Goal: Task Accomplishment & Management: Manage account settings

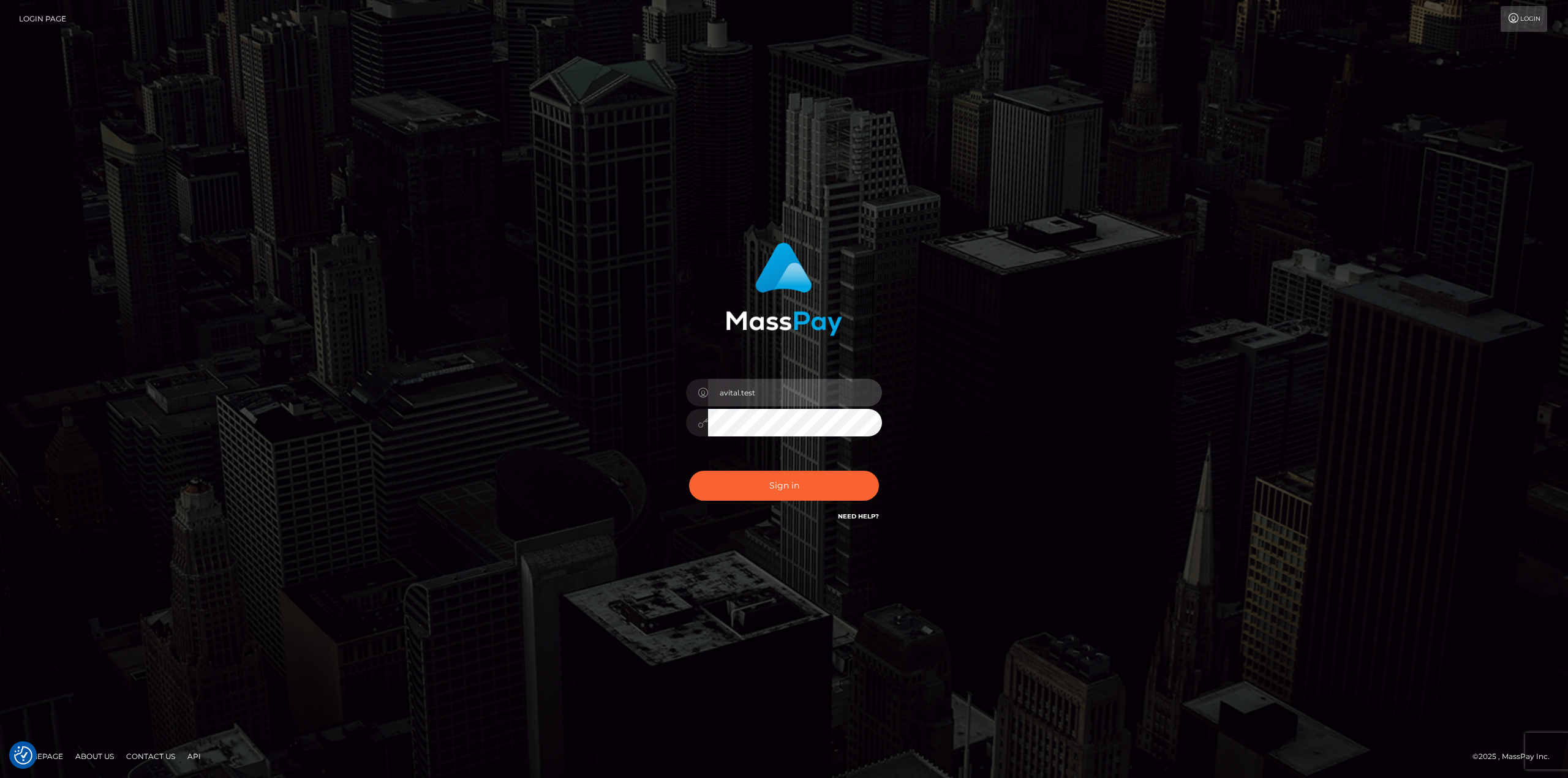
click at [860, 389] on input "avital.test" at bounding box center [795, 393] width 174 height 28
type input "avital.dev"
click at [791, 479] on button "Sign in" at bounding box center [784, 486] width 190 height 30
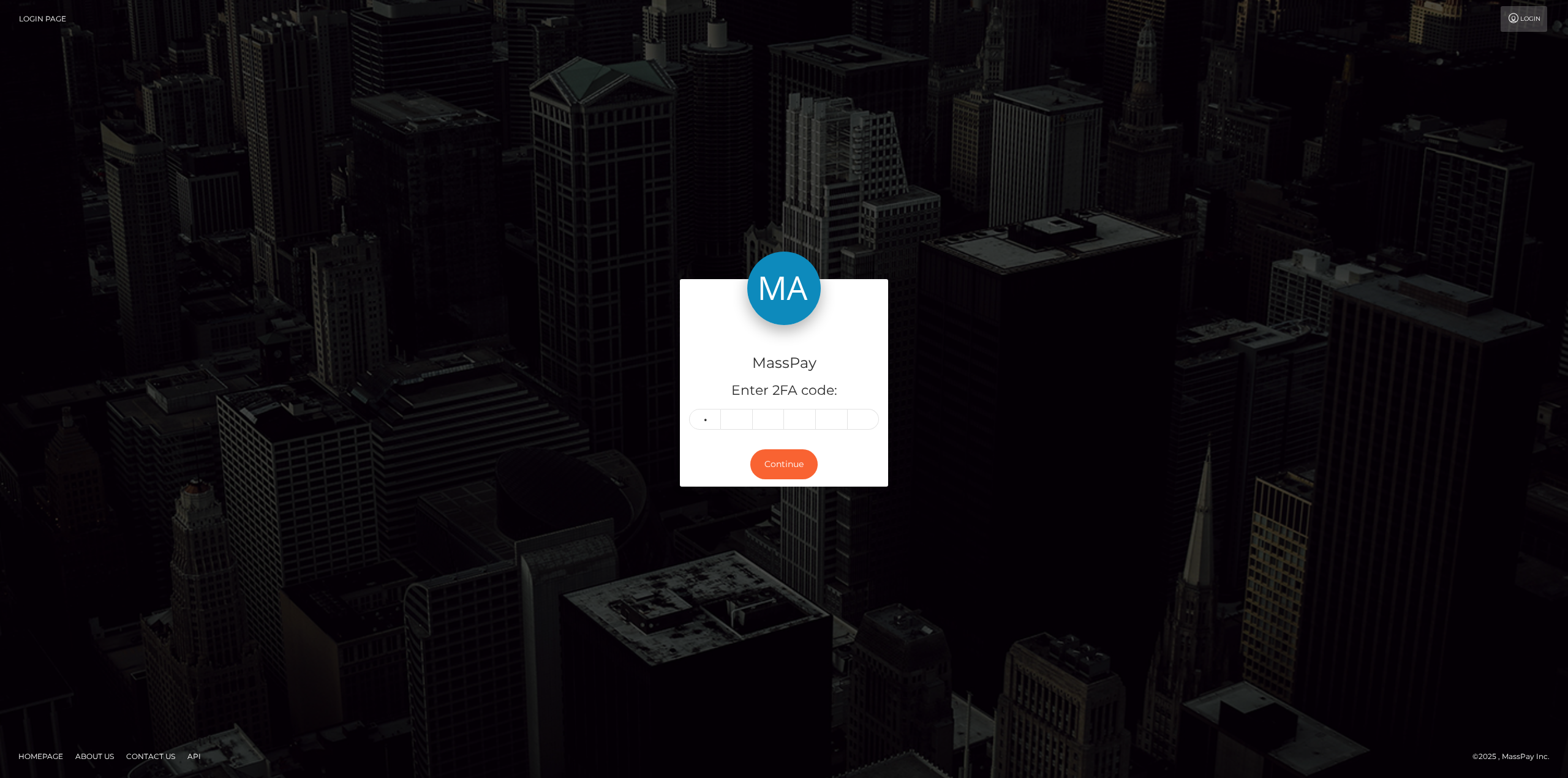
type input "3"
type input "4"
type input "7"
type input "5"
type input "9"
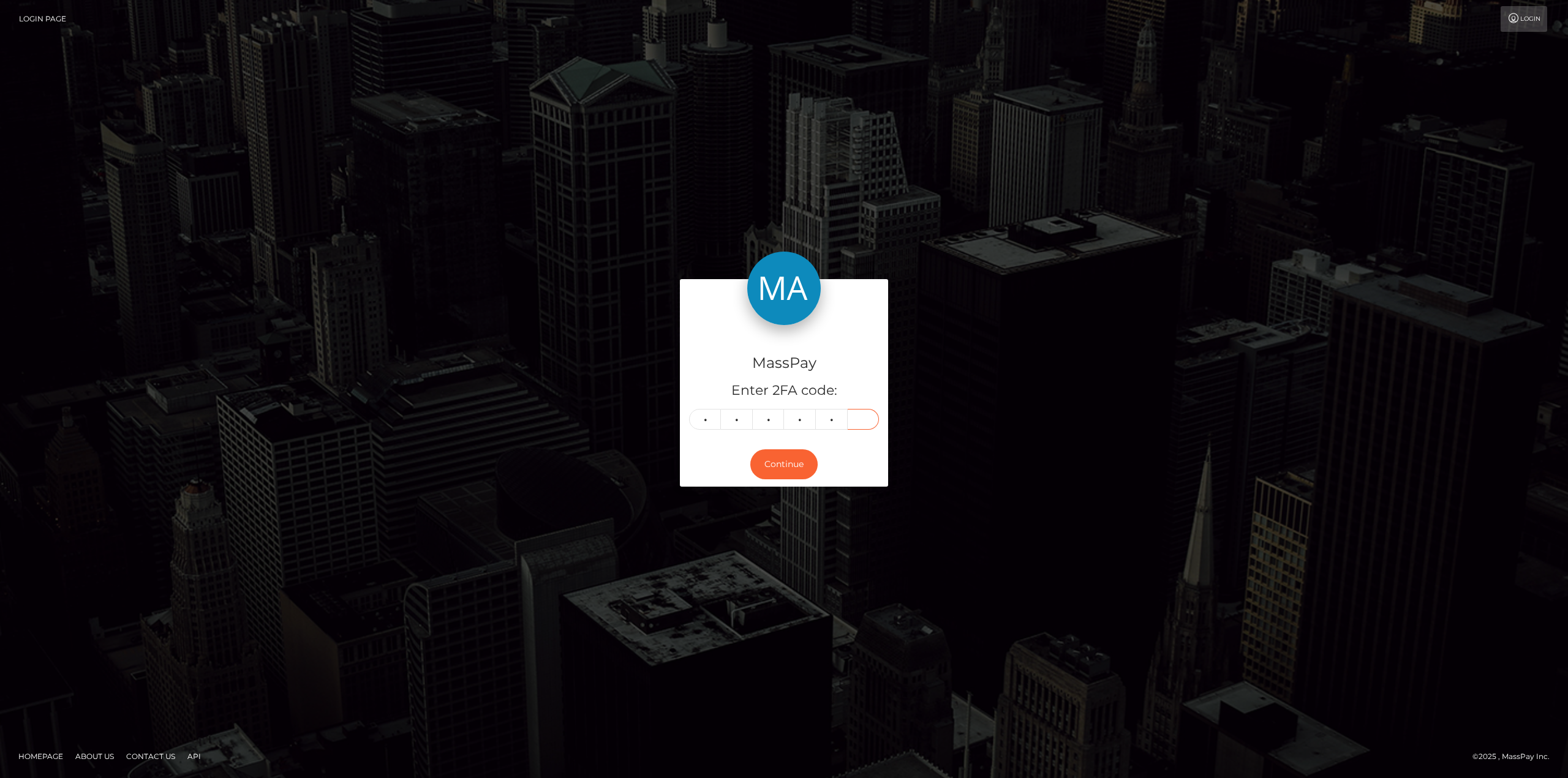
type input "7"
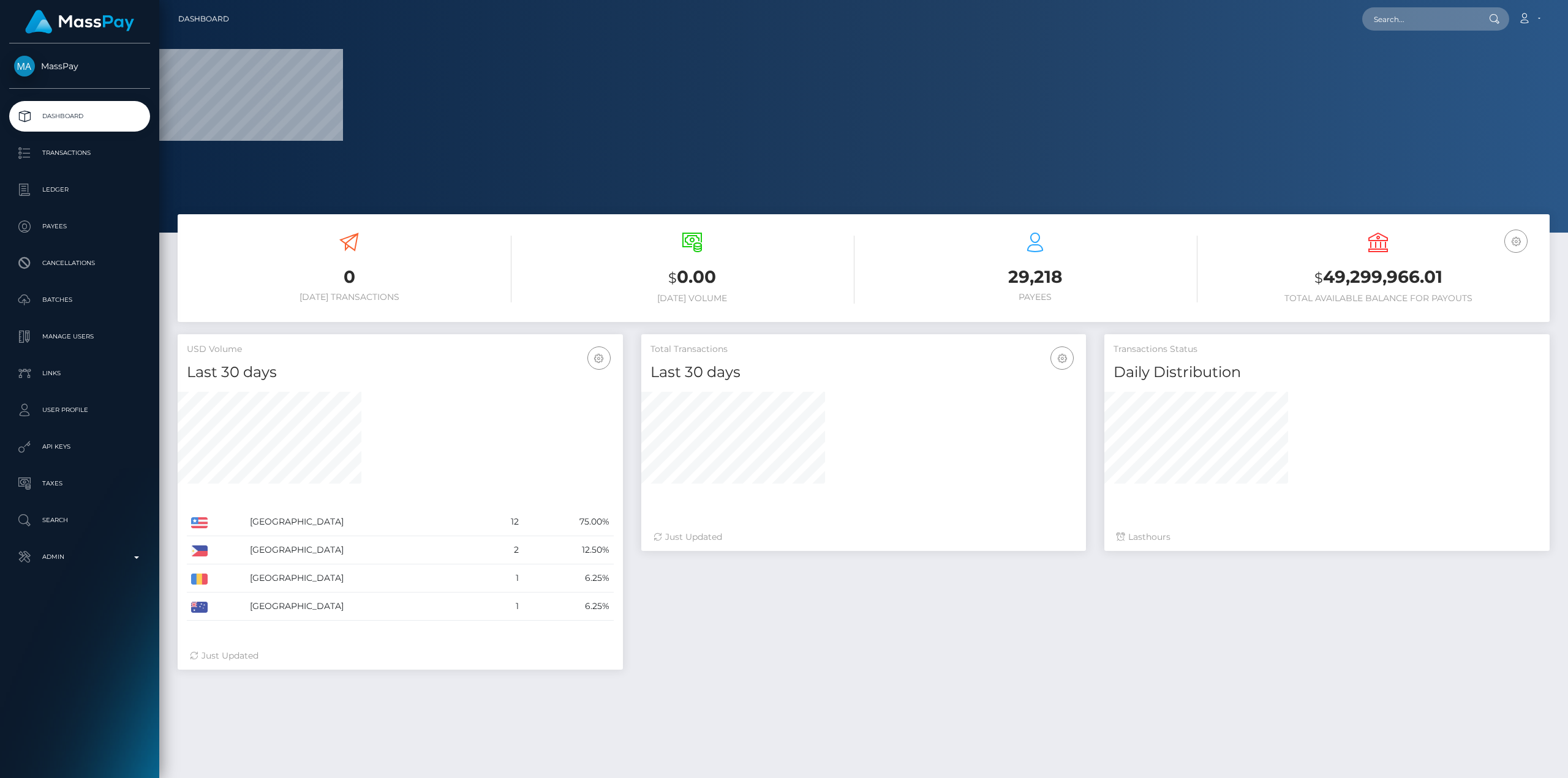
click at [944, 617] on div "Total Transactions Last 30 days Last 30 days Last 60 days Last 90 days" at bounding box center [1095, 508] width 927 height 348
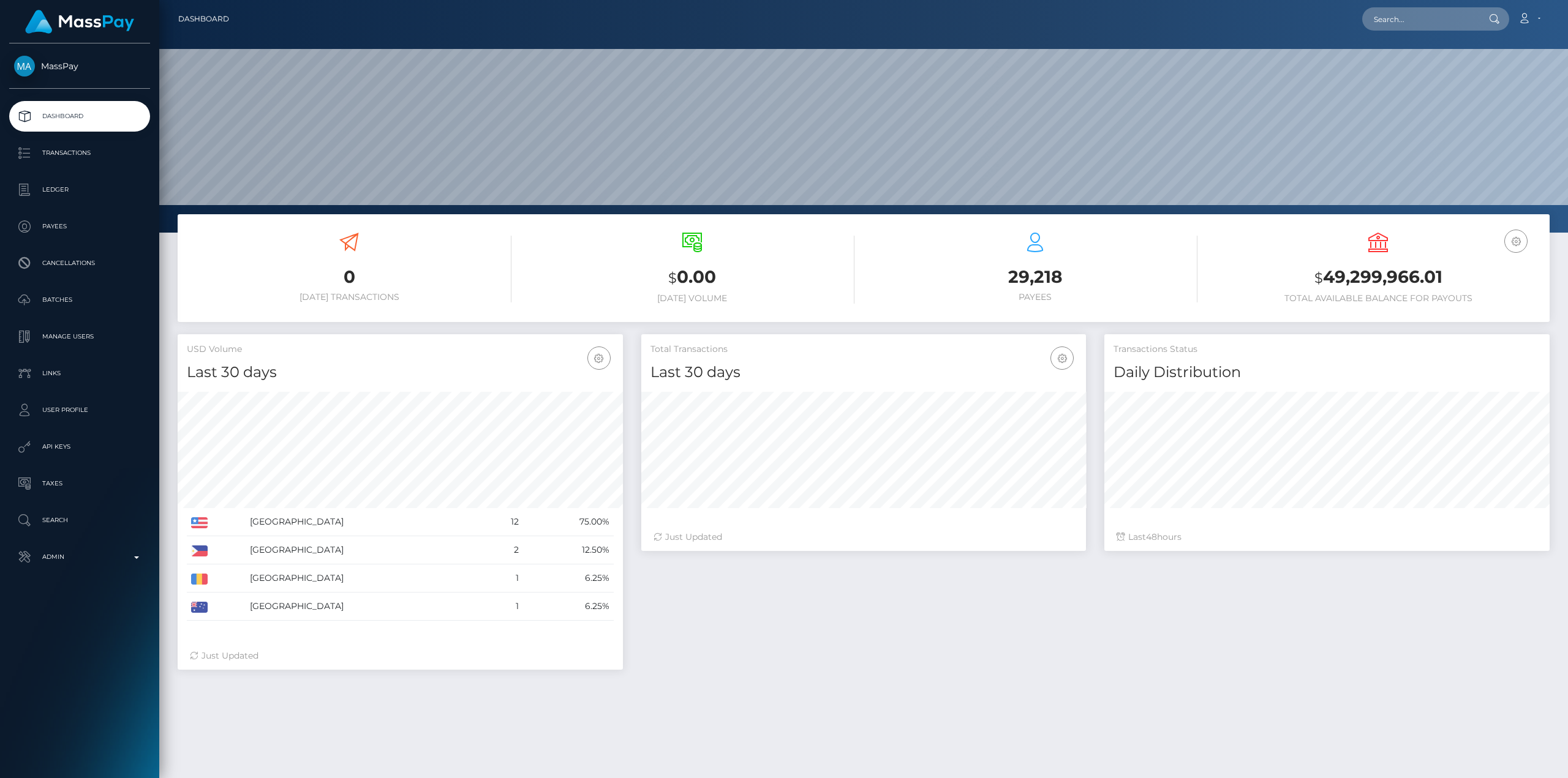
scroll to position [217, 445]
click at [1403, 13] on input "text" at bounding box center [1420, 19] width 115 height 24
paste input "bb260b2b-a413-11f0-bd75-060e06e9f077"
type input "bb260b2b-a413-11f0-bd75-060e06e9f077"
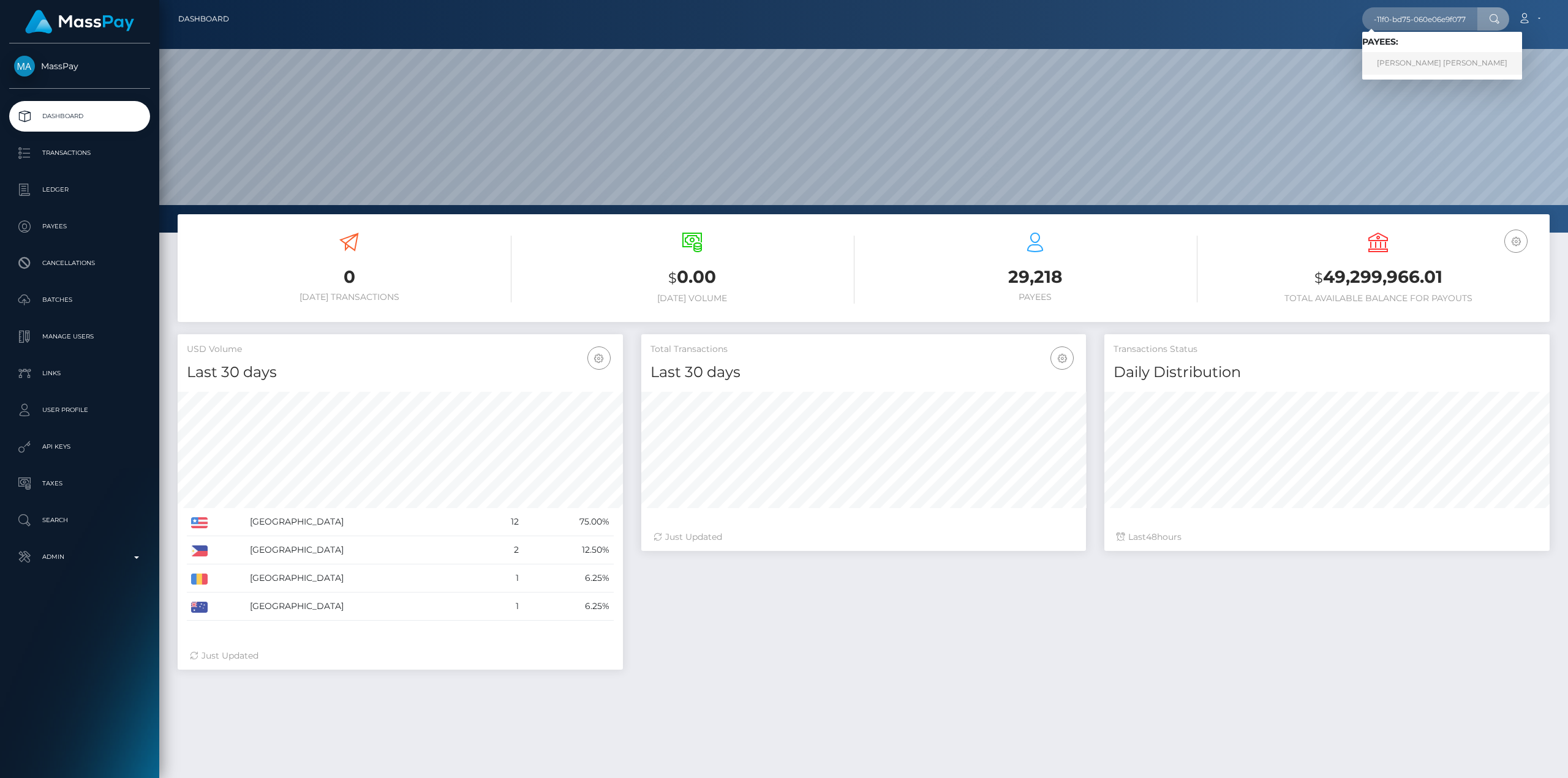
click at [1410, 56] on link "MARIA PIEDAD ALVAREZ RUIZ" at bounding box center [1443, 63] width 160 height 23
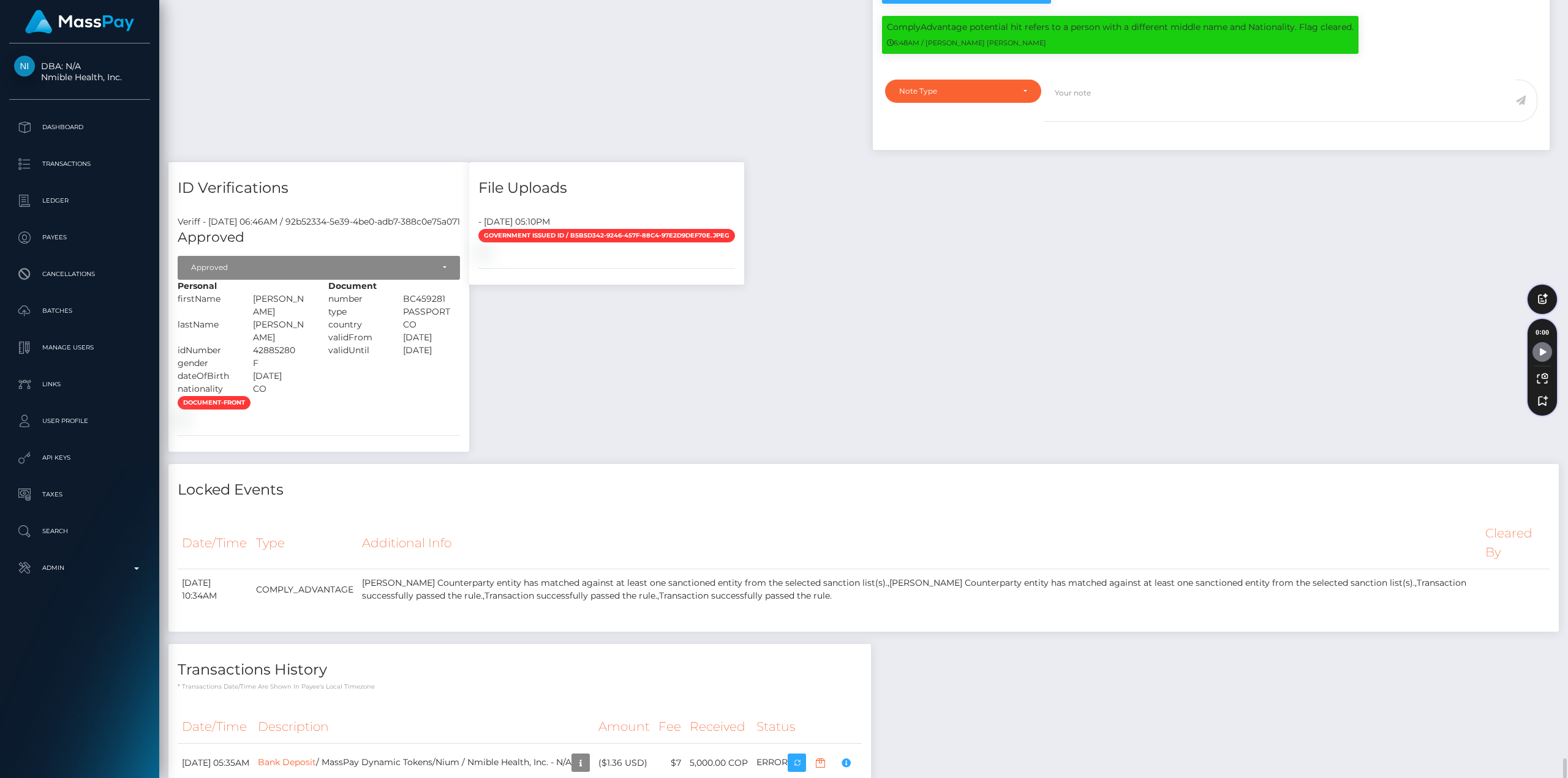
scroll to position [1365, 0]
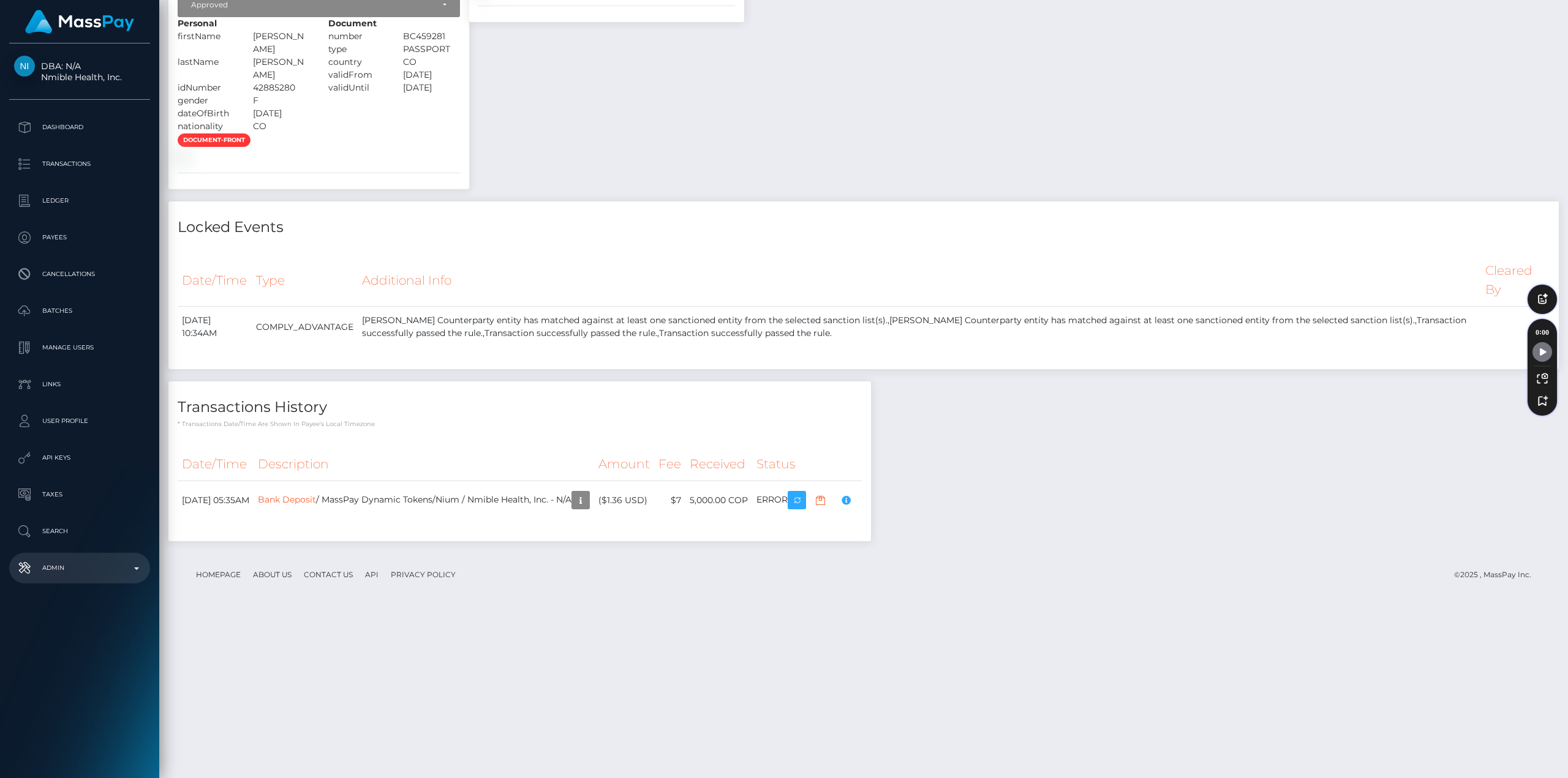
click at [103, 554] on link "Admin" at bounding box center [80, 568] width 141 height 31
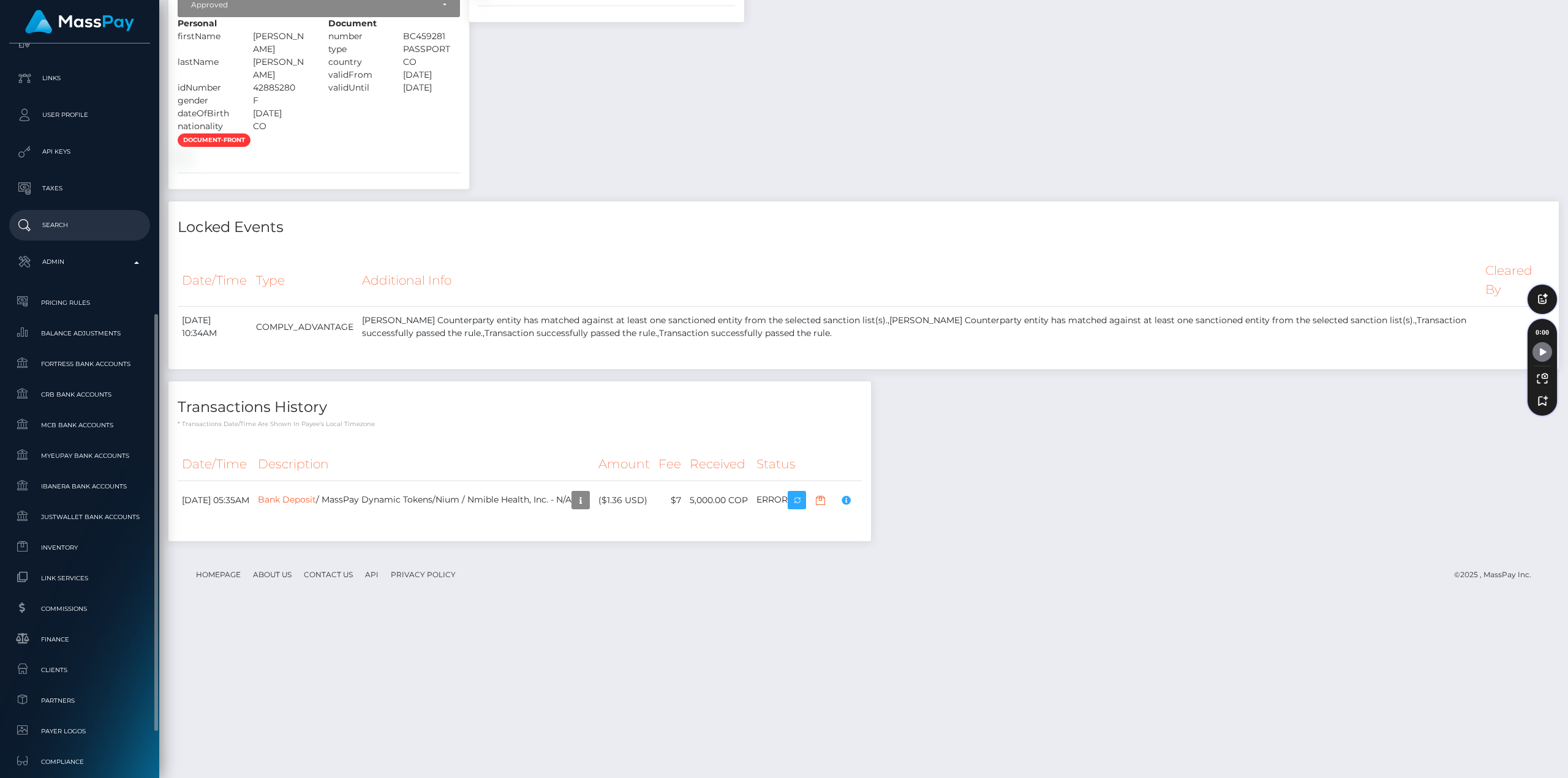
scroll to position [368, 0]
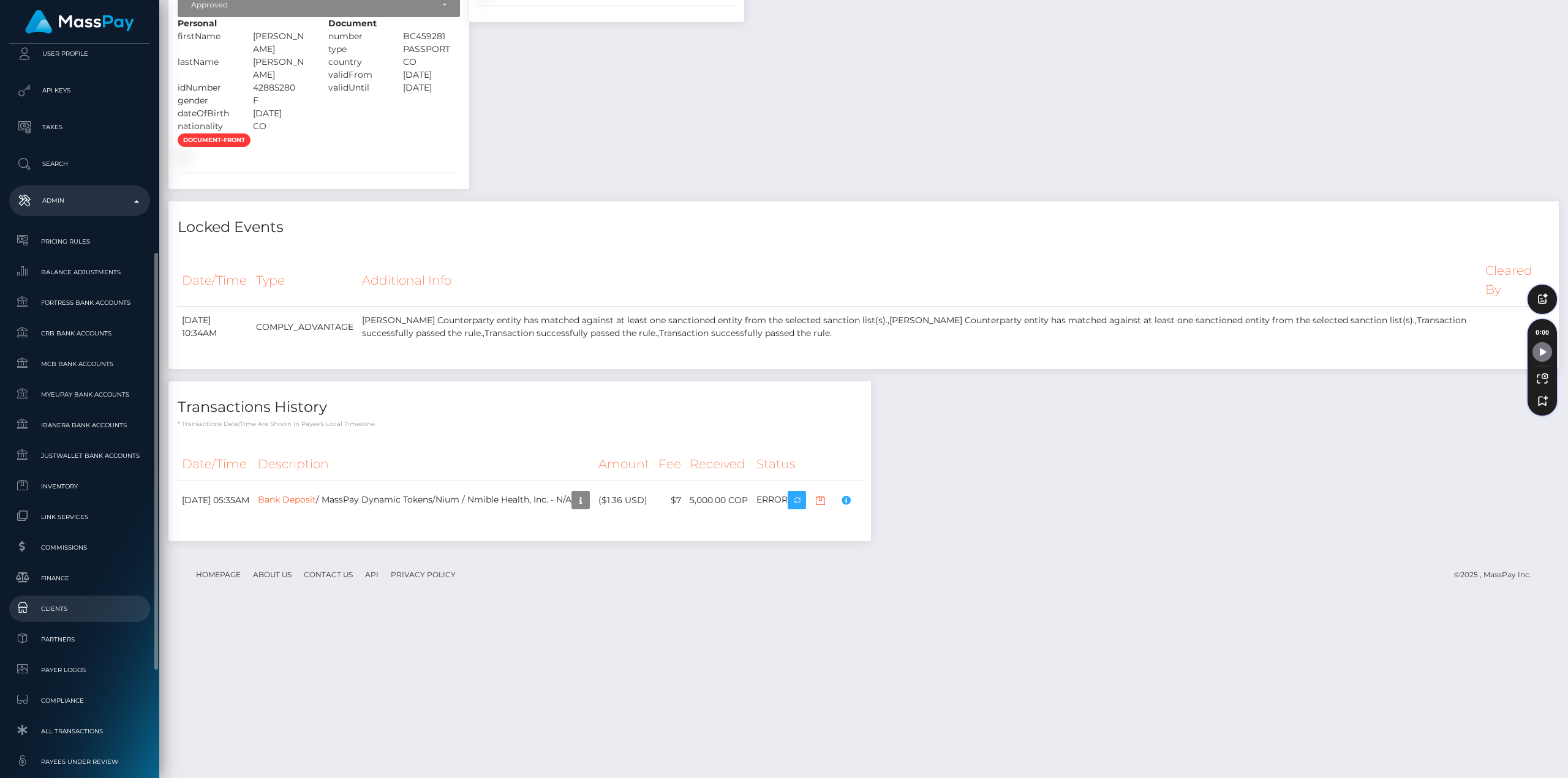
click at [66, 606] on span "Clients" at bounding box center [80, 609] width 131 height 14
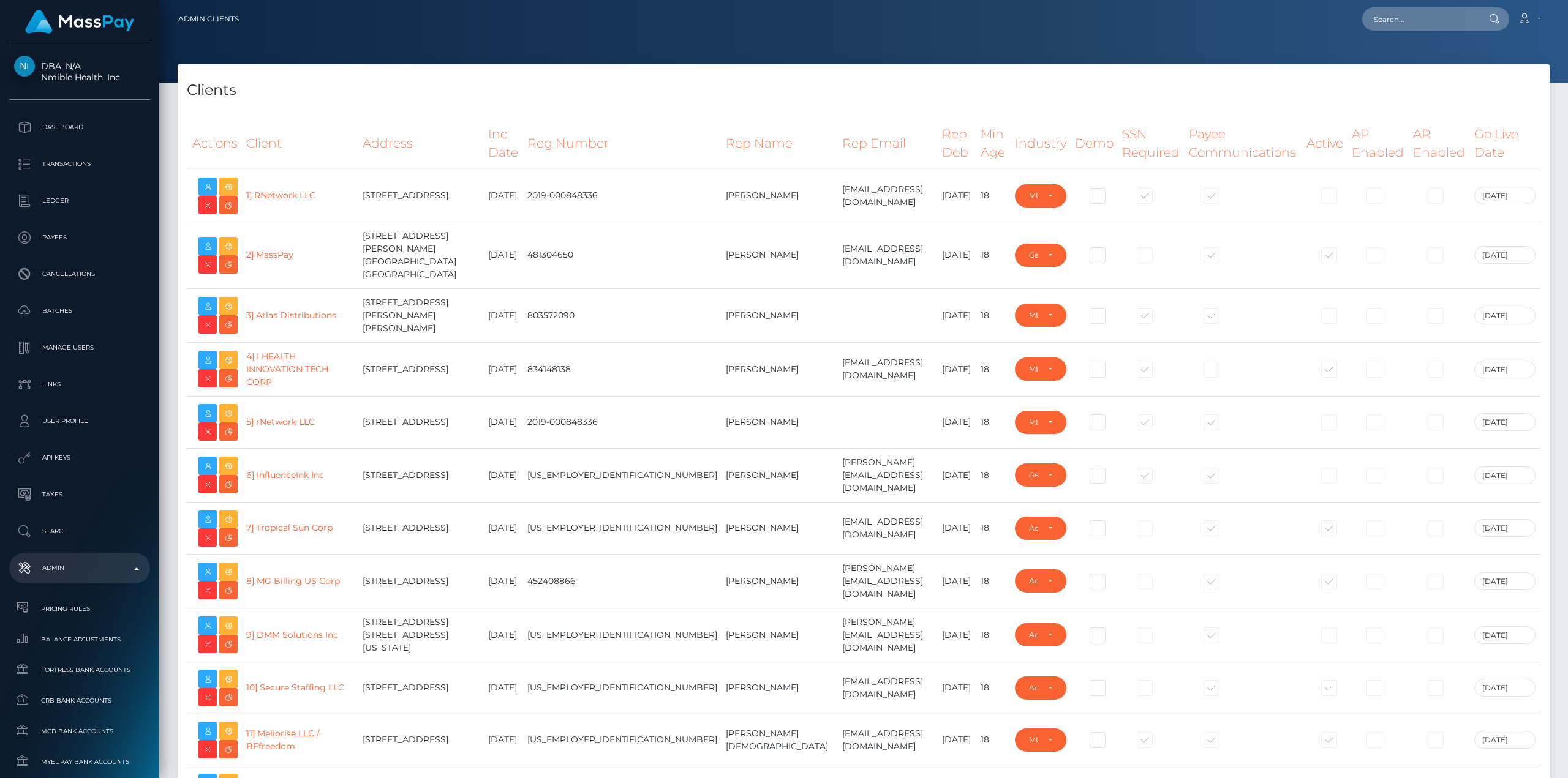
select select "223"
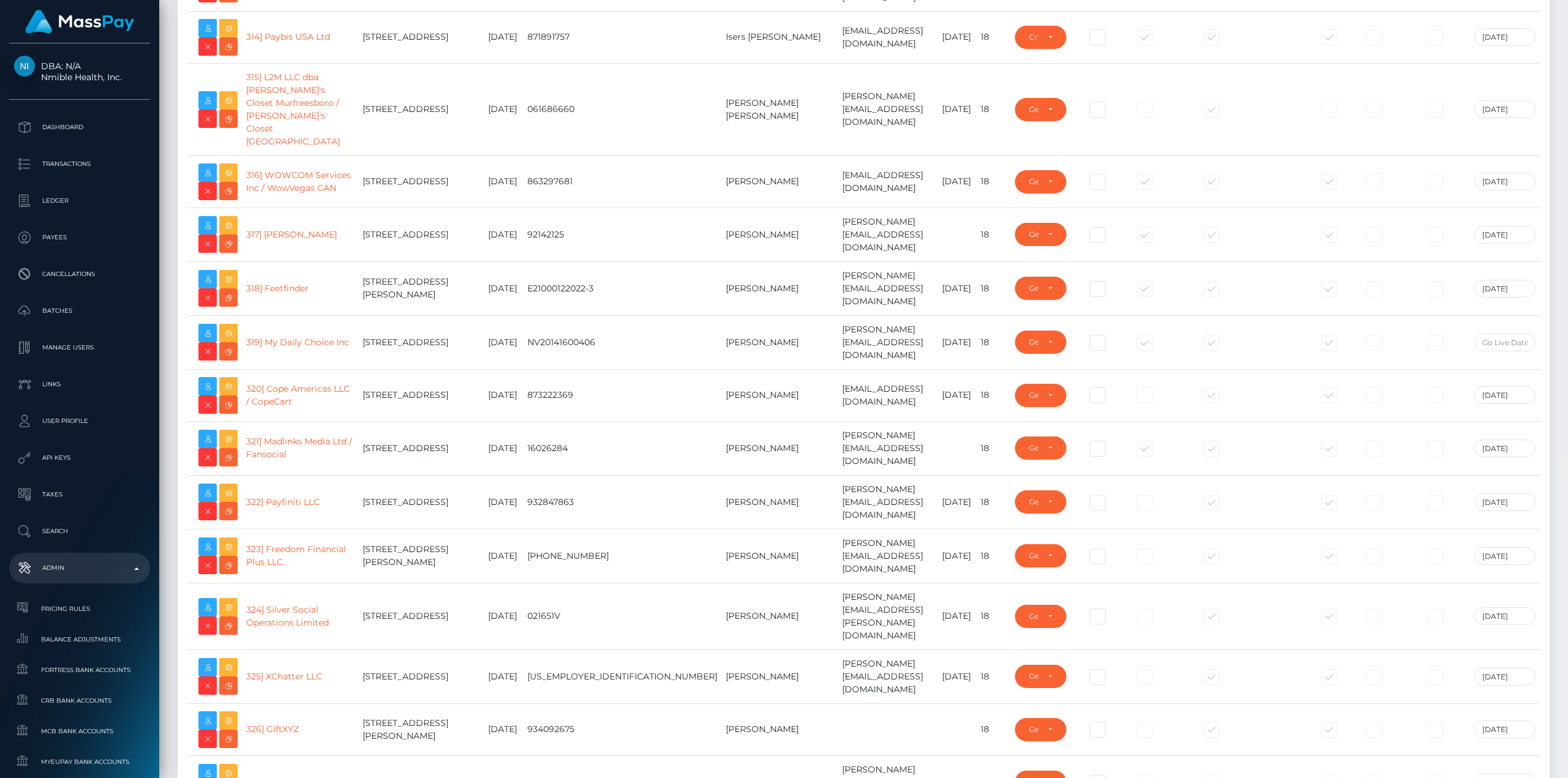
scroll to position [18449, 0]
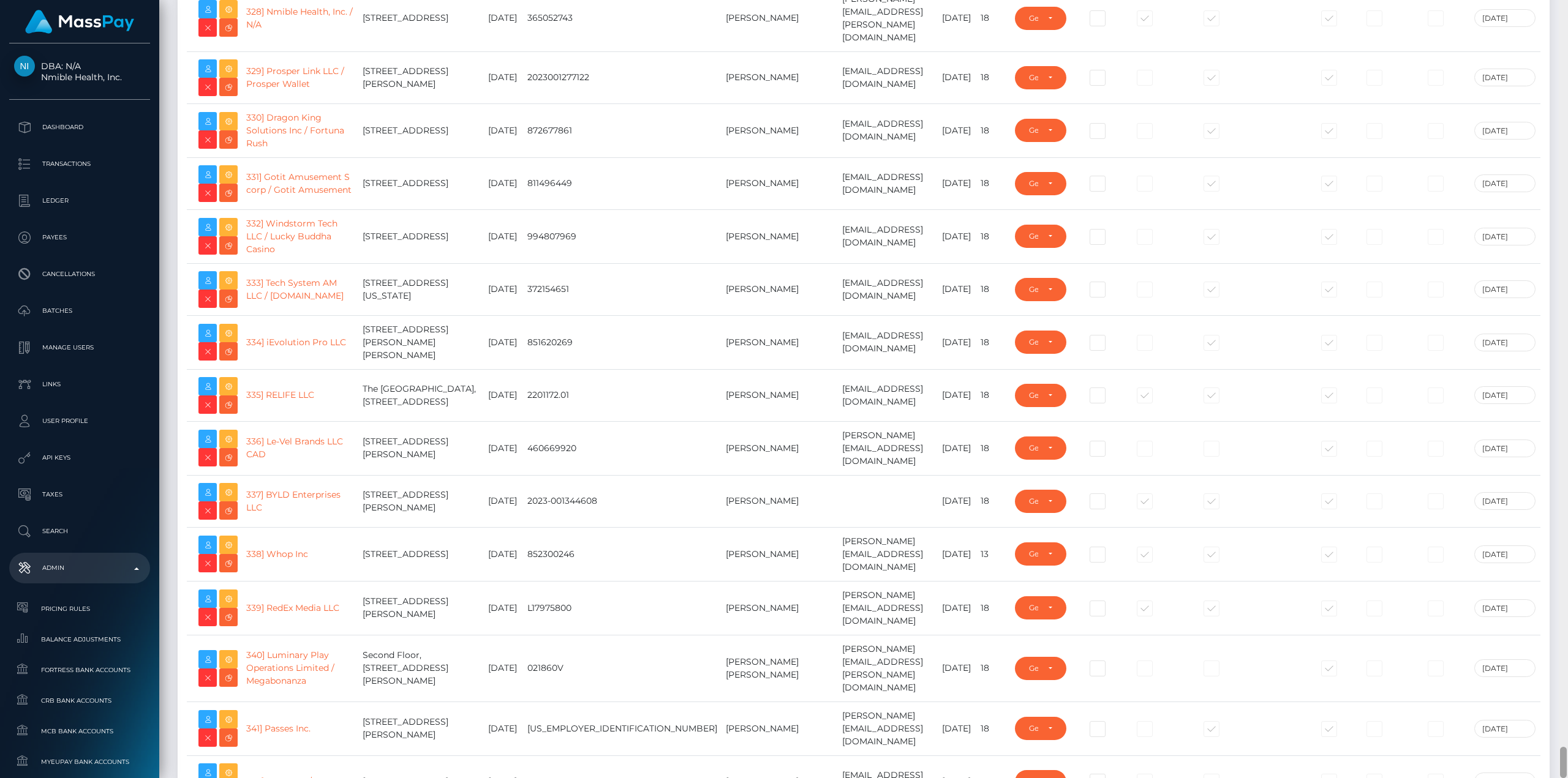
drag, startPoint x: 1564, startPoint y: 41, endPoint x: 1537, endPoint y: 807, distance: 766.5
click at [1537, 778] on html "DBA: N/A Nmible Health, Inc. Dashboard Transactions Ledger Payees IMG" at bounding box center [784, 389] width 1568 height 778
type input "avital.test"
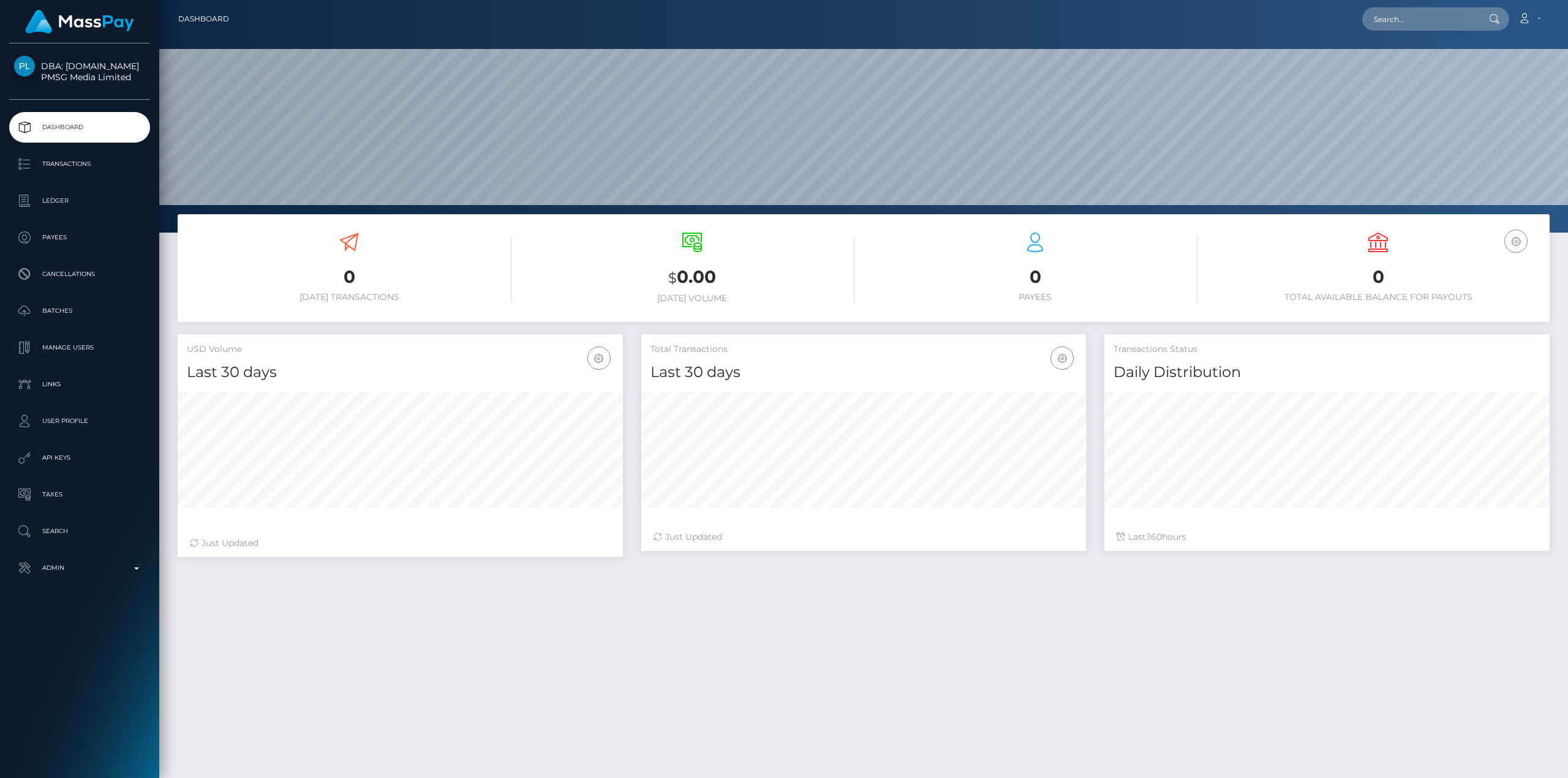
click at [64, 337] on link "Manage Users" at bounding box center [80, 348] width 141 height 31
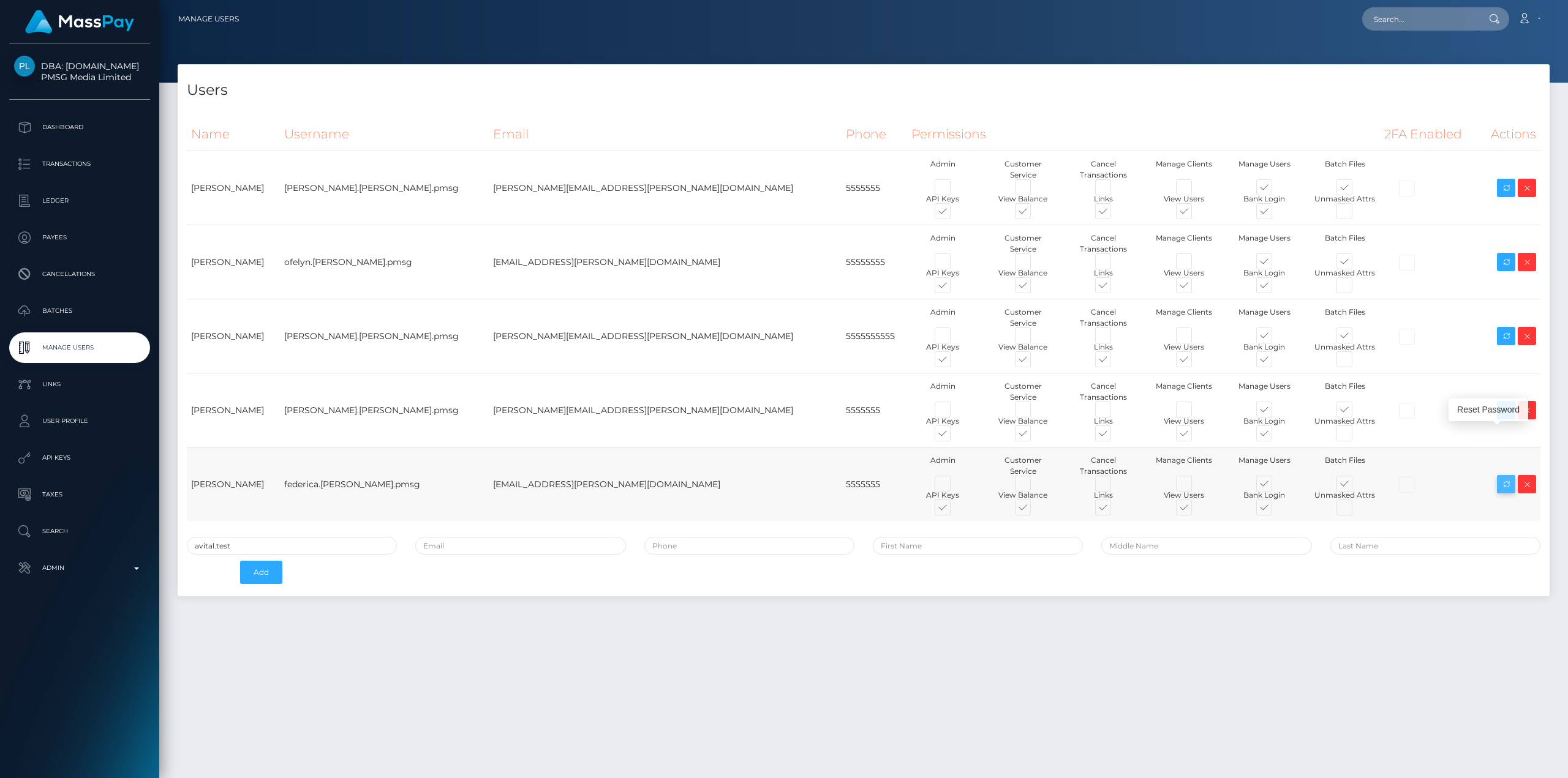
click at [1511, 477] on icon at bounding box center [1506, 484] width 15 height 15
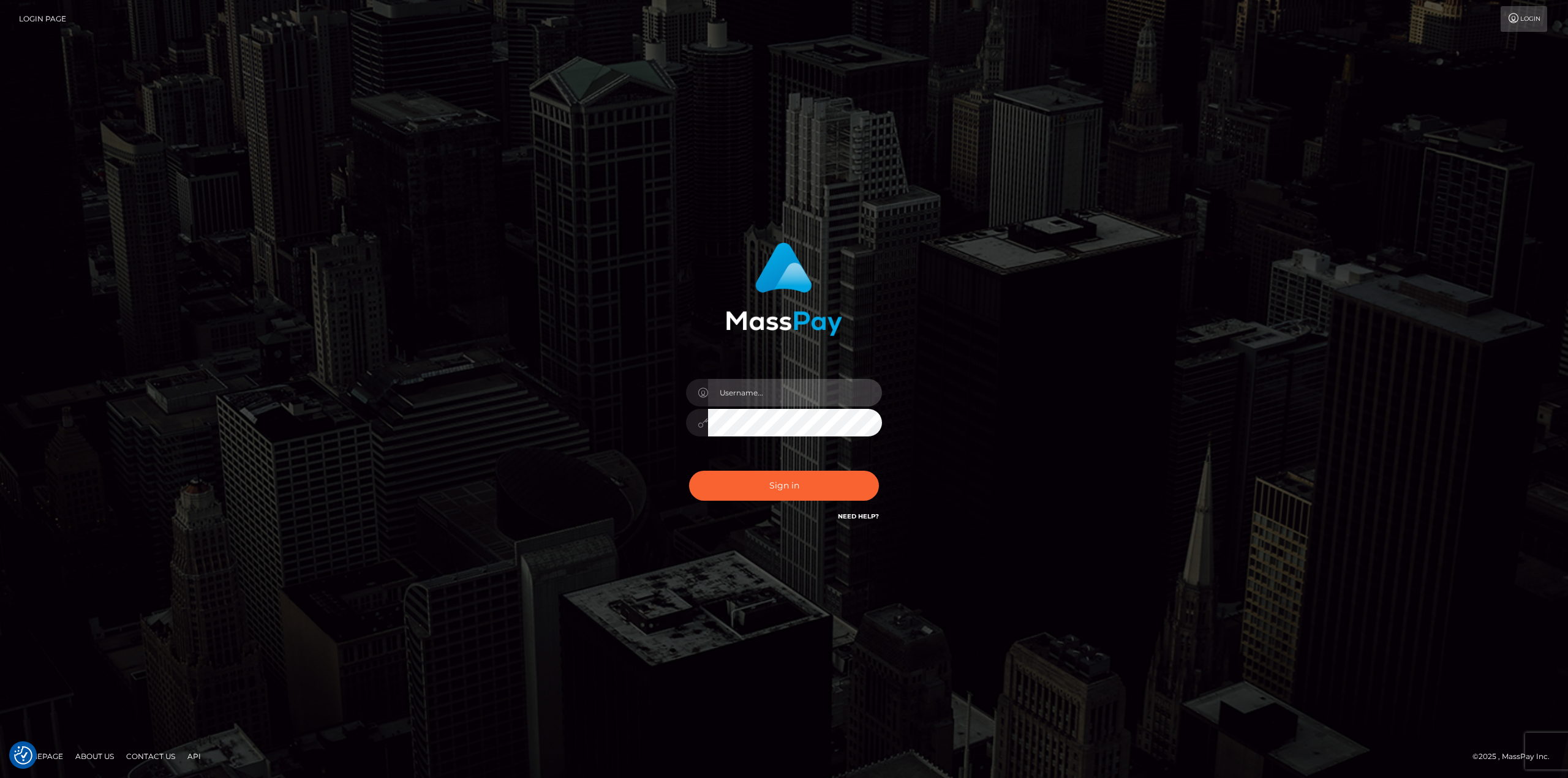
type input "avital.test"
click at [862, 394] on input "avital.test" at bounding box center [795, 393] width 174 height 28
type input "avital.dev"
click at [800, 482] on button "Sign in" at bounding box center [784, 486] width 190 height 30
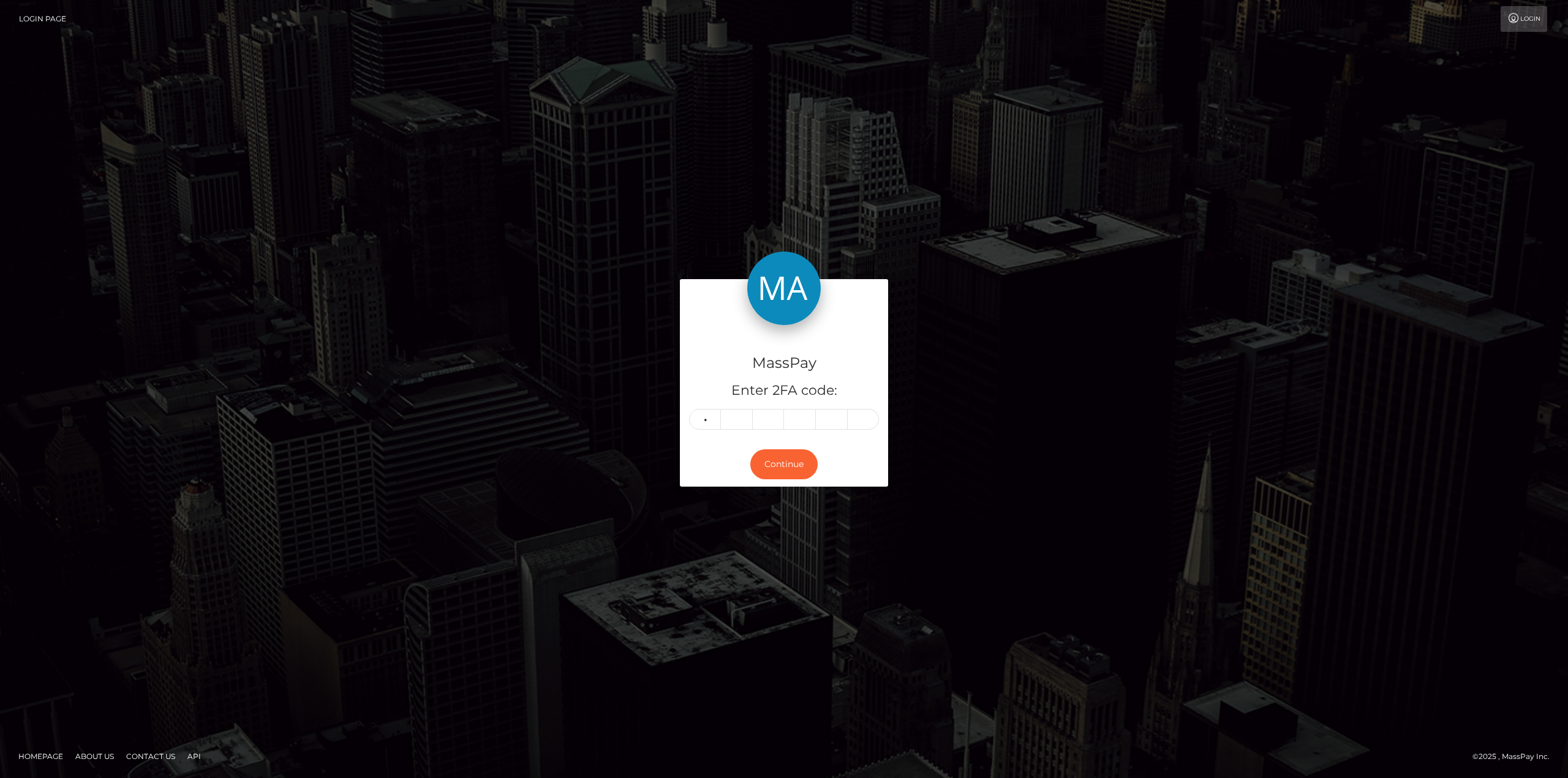
type input "0"
type input "3"
type input "0"
type input "1"
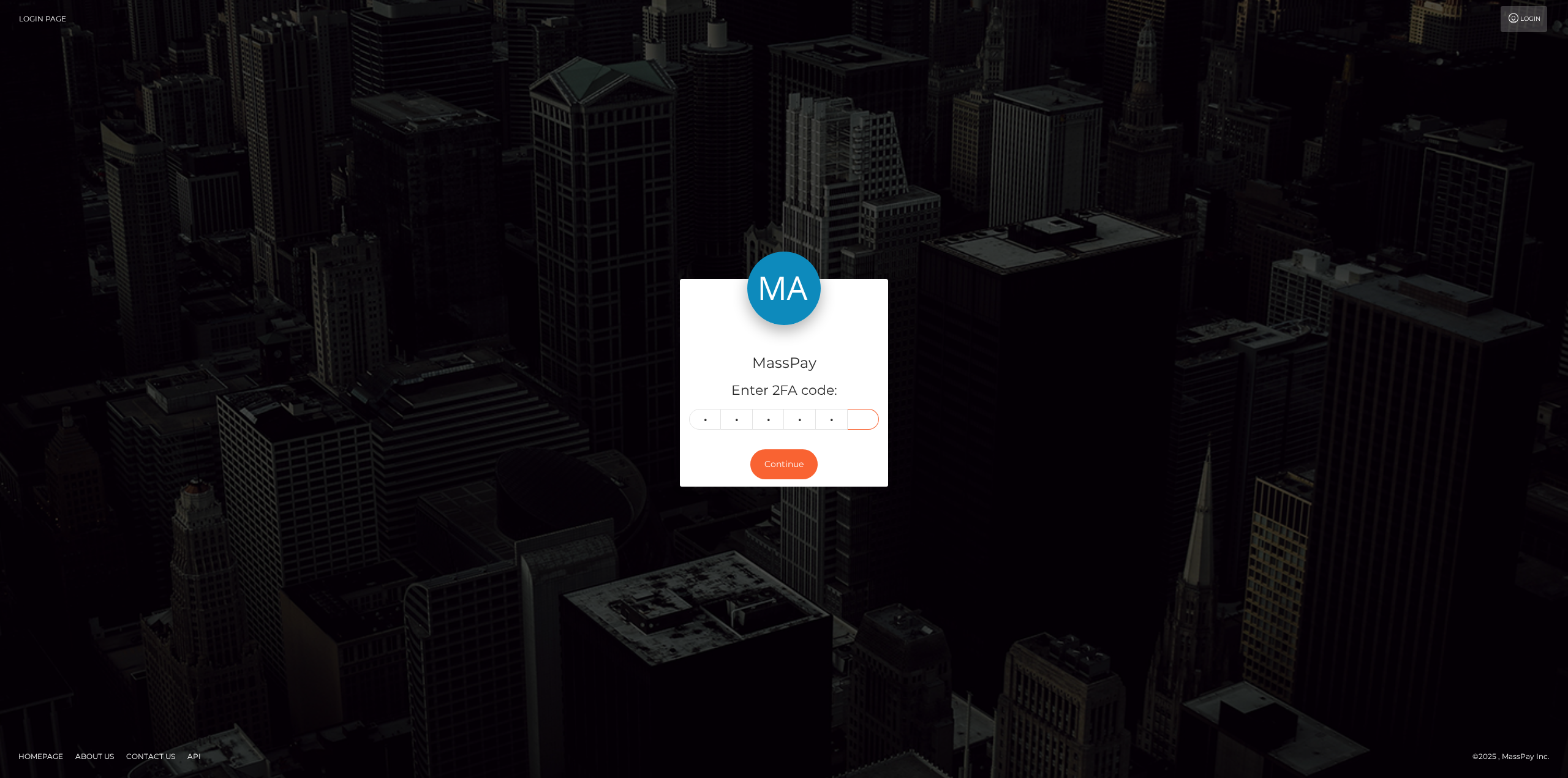
type input "1"
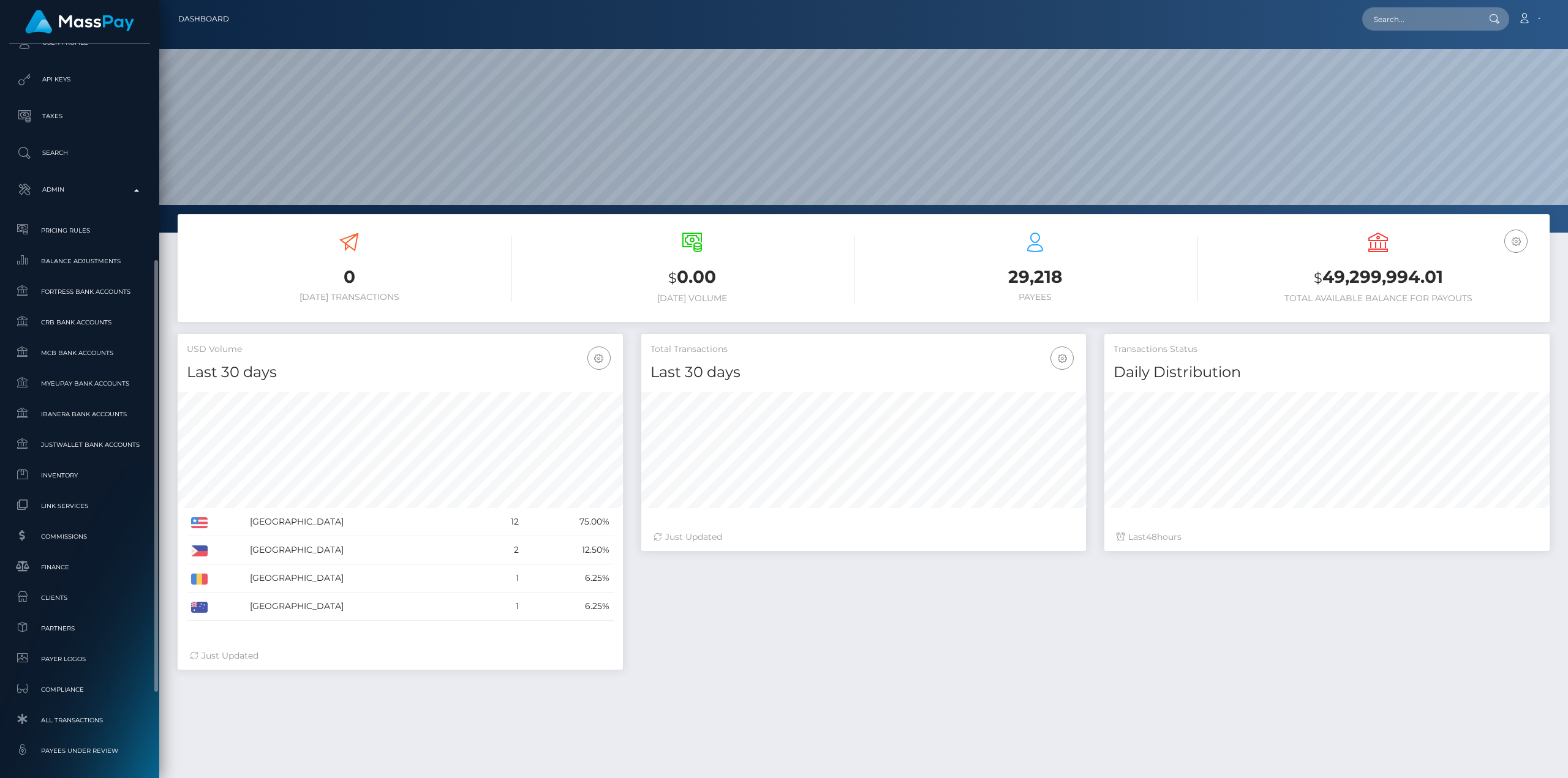
scroll to position [509, 0]
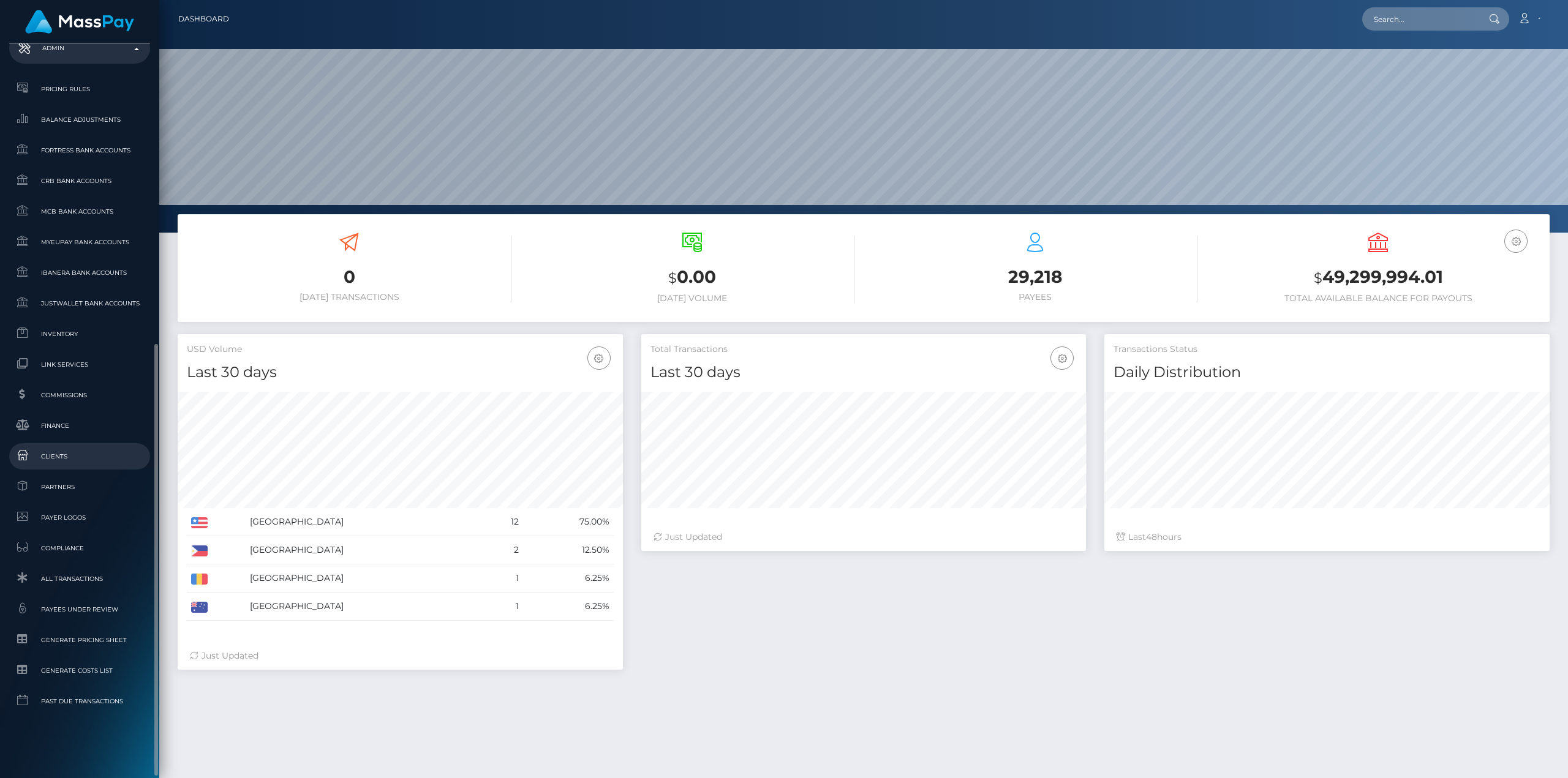
click at [53, 469] on link "Clients" at bounding box center [80, 456] width 141 height 26
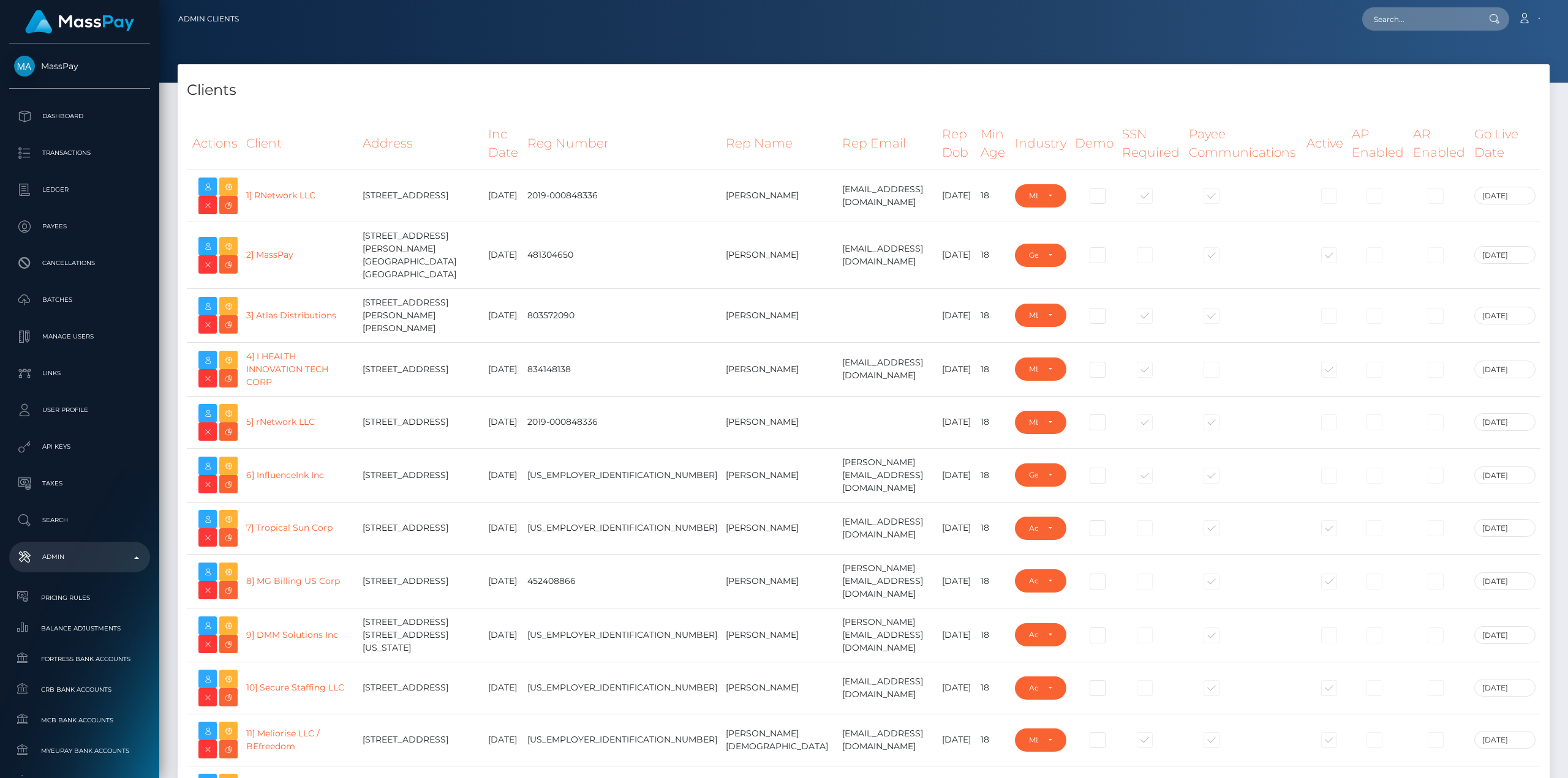
select select "223"
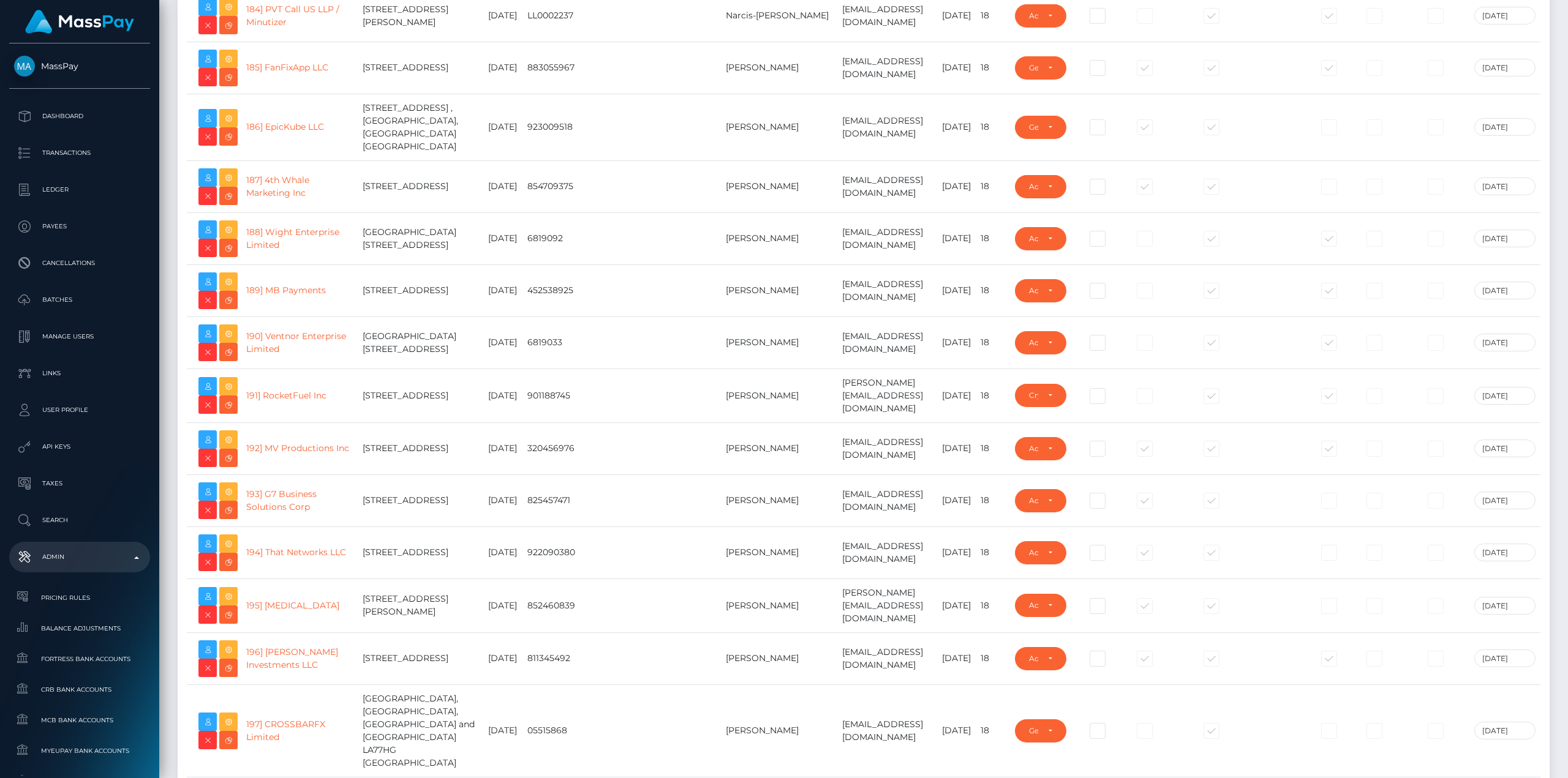
scroll to position [18449, 0]
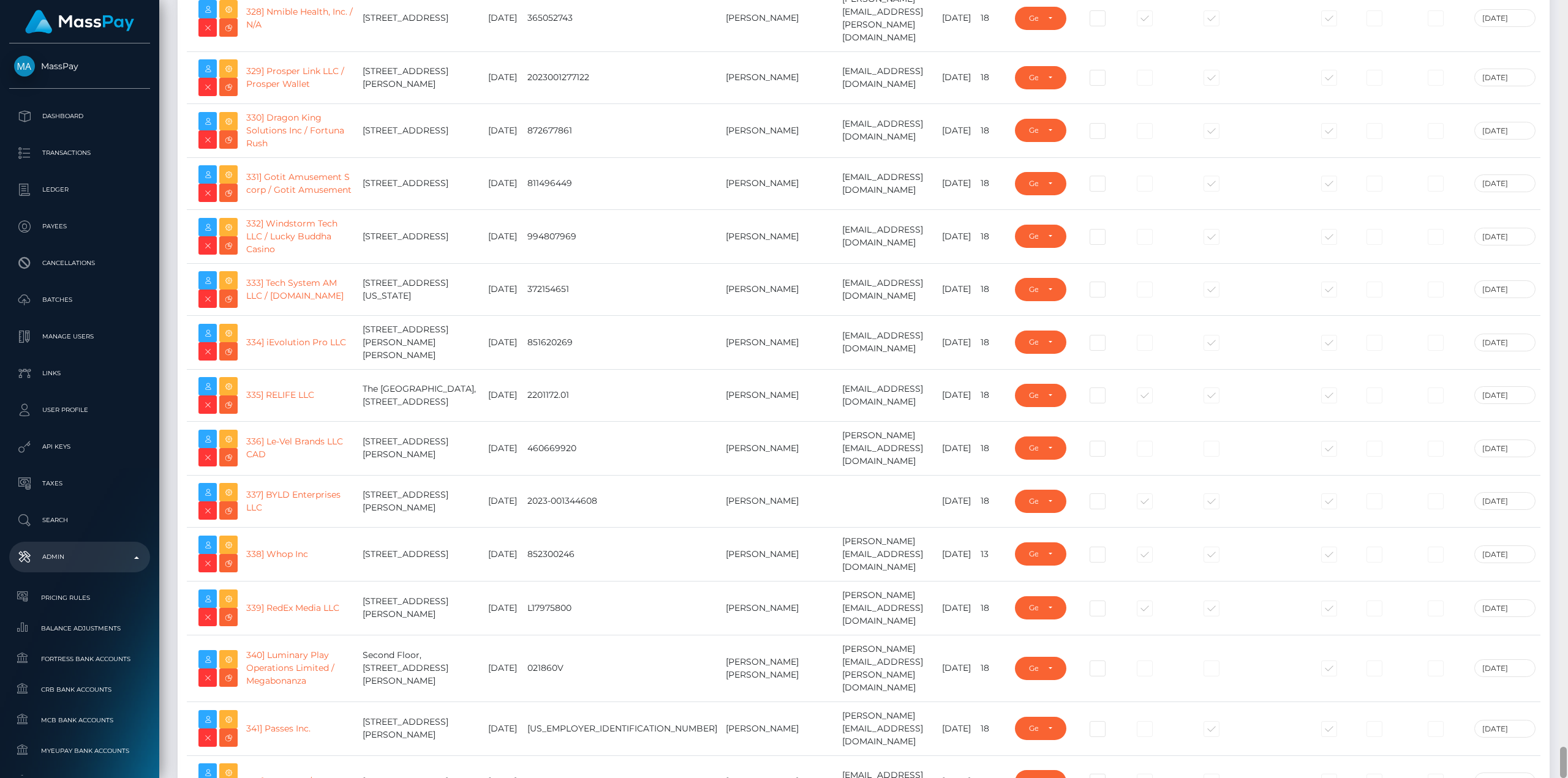
drag, startPoint x: 1564, startPoint y: 52, endPoint x: 1555, endPoint y: 802, distance: 750.1
click at [1555, 778] on html "MassPay Dashboard Transactions Ledger Payees Cancellations Links" at bounding box center [784, 389] width 1568 height 778
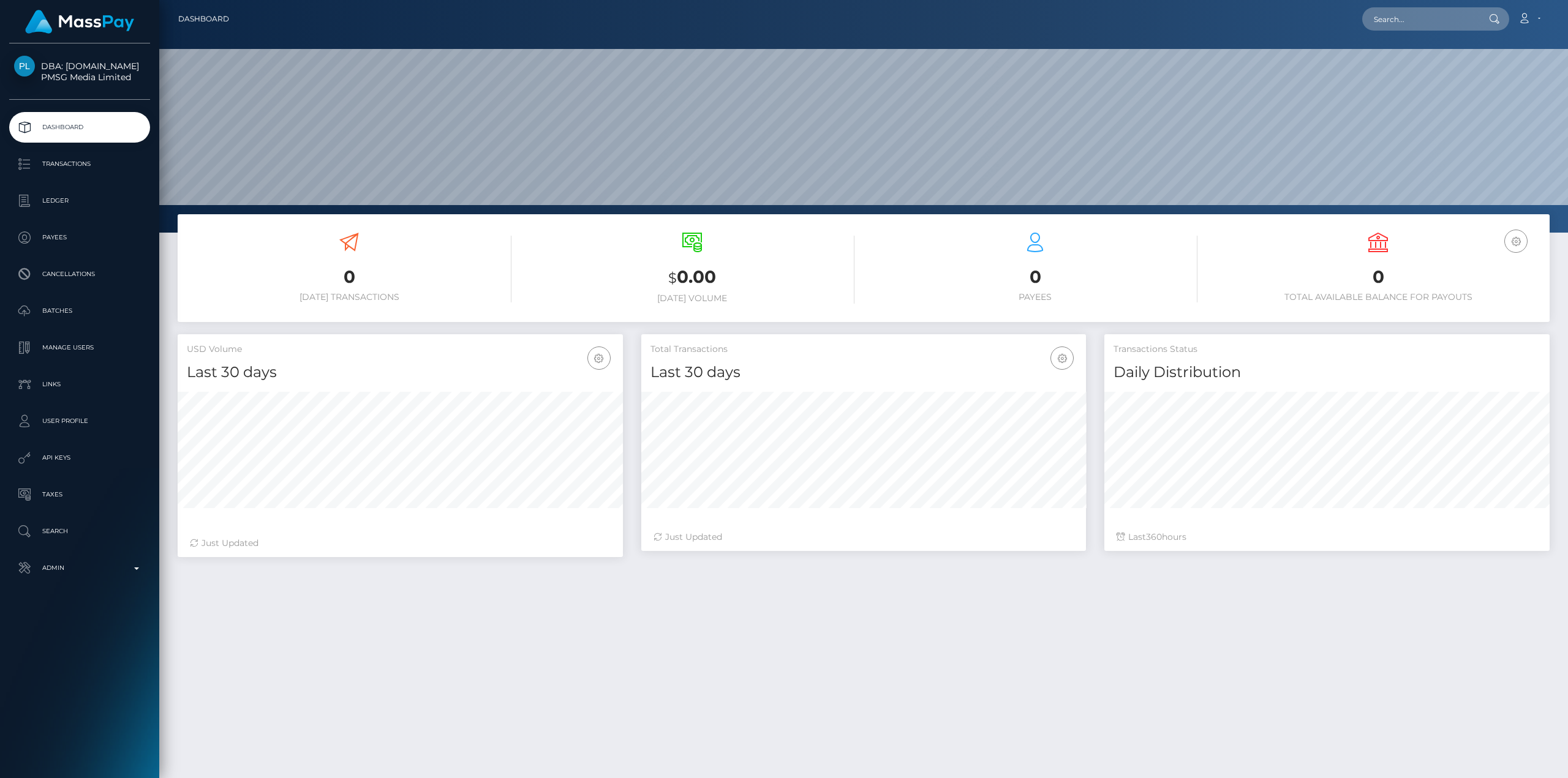
scroll to position [217, 445]
click at [77, 343] on p "Manage Users" at bounding box center [80, 348] width 131 height 19
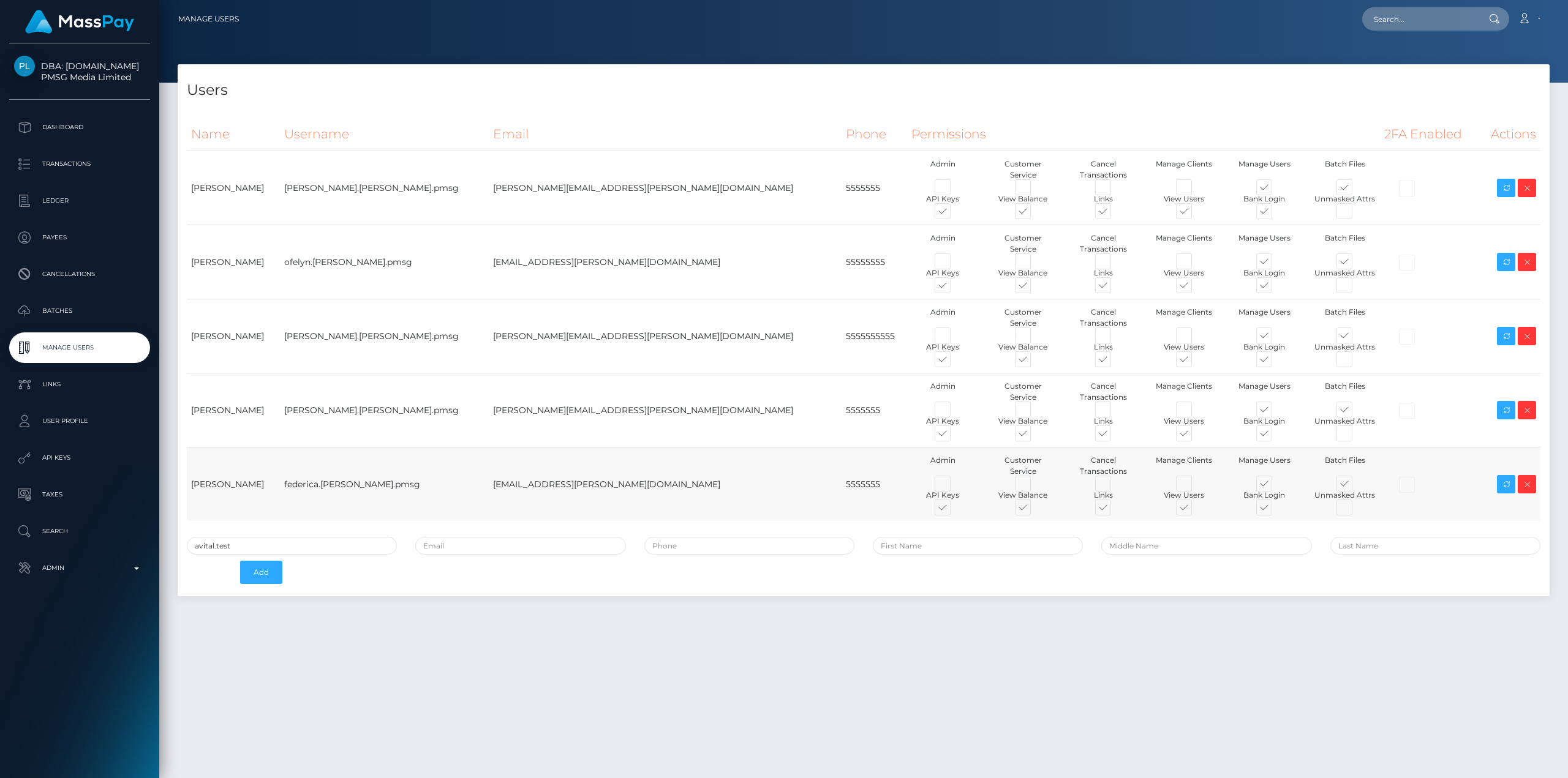
click at [334, 447] on td "federica.contino.pmsg" at bounding box center [384, 484] width 209 height 74
copy tr "federica.contino.pmsg"
click at [597, 620] on div "Users Name Username Email Phone Permissions 2FA Enabled Actions" at bounding box center [863, 415] width 1409 height 703
